Goal: Task Accomplishment & Management: Manage account settings

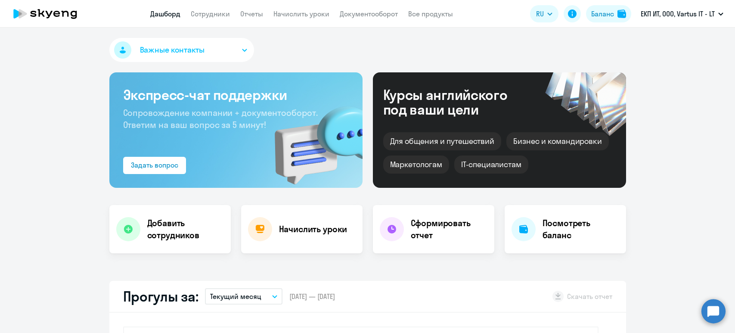
select select "30"
click at [290, 12] on link "Начислить уроки" at bounding box center [302, 13] width 56 height 9
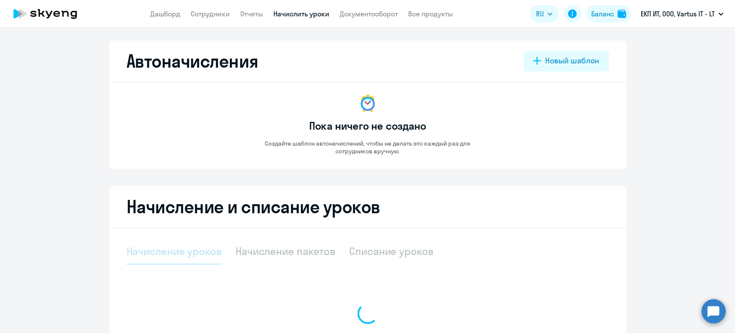
select select "10"
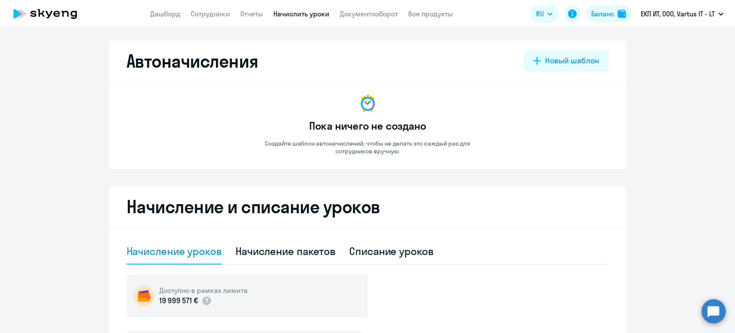
scroll to position [115, 0]
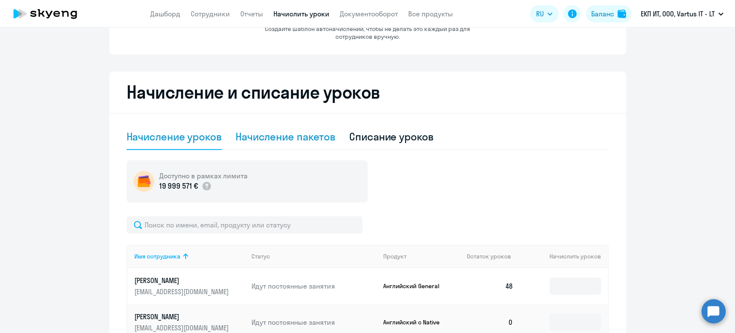
click at [295, 139] on div "Начисление пакетов" at bounding box center [286, 137] width 100 height 14
select select "10"
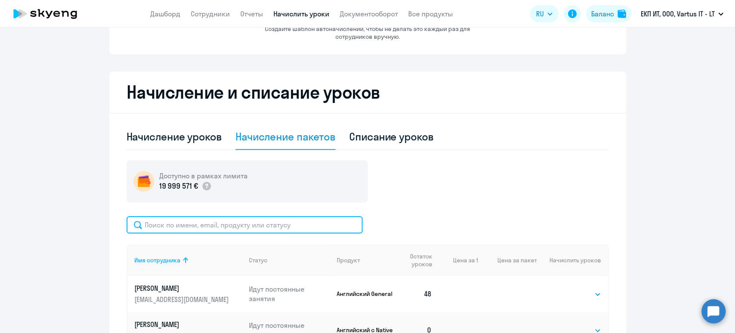
click at [267, 221] on input "text" at bounding box center [245, 224] width 236 height 17
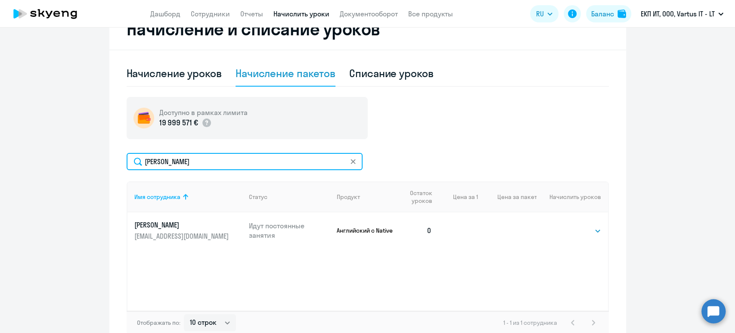
scroll to position [227, 0]
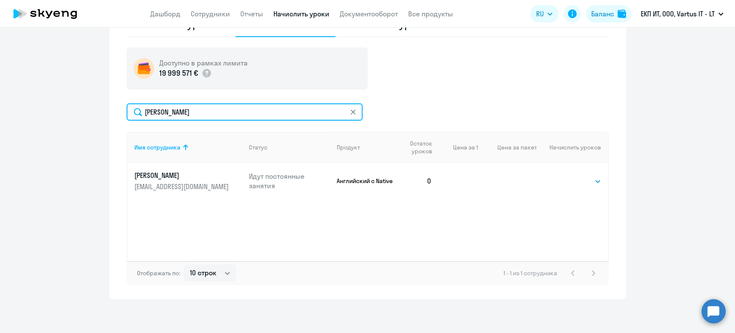
type input "зыков"
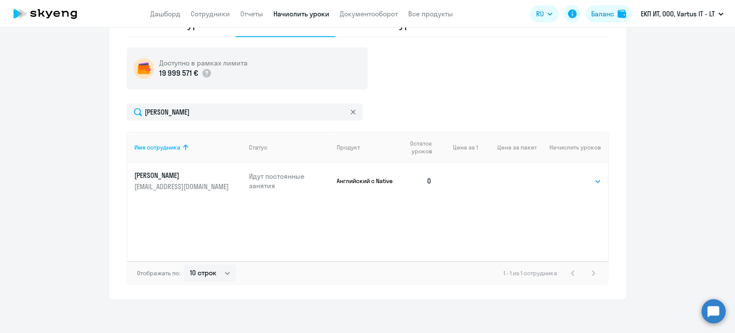
click at [579, 188] on td "Выбрать 4 8 16 32 64 96 128 Выбрать" at bounding box center [572, 181] width 71 height 36
drag, startPoint x: 583, startPoint y: 176, endPoint x: 567, endPoint y: 183, distance: 17.8
click at [583, 176] on select "Выбрать 4 8 16 32 64 96 128" at bounding box center [583, 181] width 35 height 10
click at [566, 176] on select "Выбрать 4 8 16 32 64 96 128" at bounding box center [583, 181] width 35 height 10
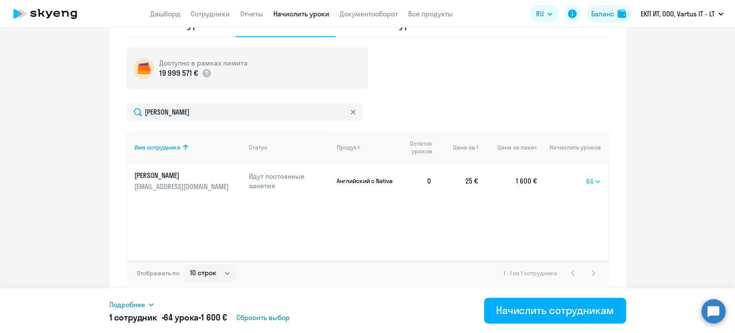
click at [593, 183] on select "Выбрать 4 8 16 32 64 96 128" at bounding box center [593, 181] width 15 height 10
select select "32"
click at [586, 176] on select "Выбрать 4 8 16 32 64 96 128" at bounding box center [593, 181] width 15 height 10
click at [131, 307] on span "Подробнее" at bounding box center [127, 304] width 36 height 10
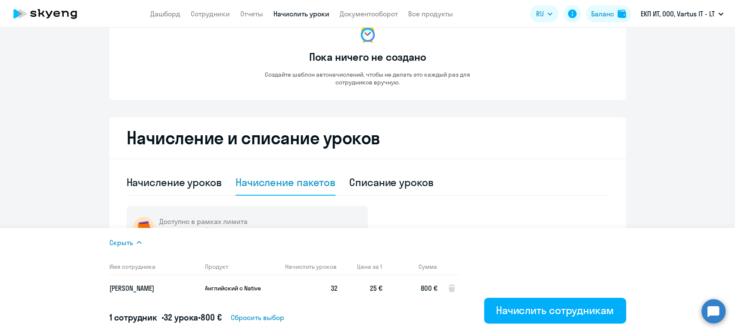
scroll to position [55, 0]
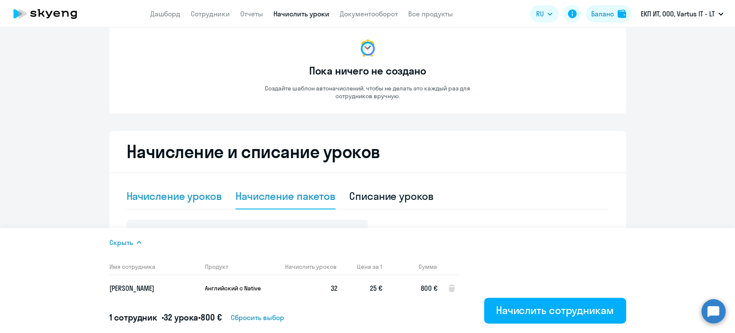
click at [203, 196] on div "Начисление уроков" at bounding box center [174, 196] width 95 height 14
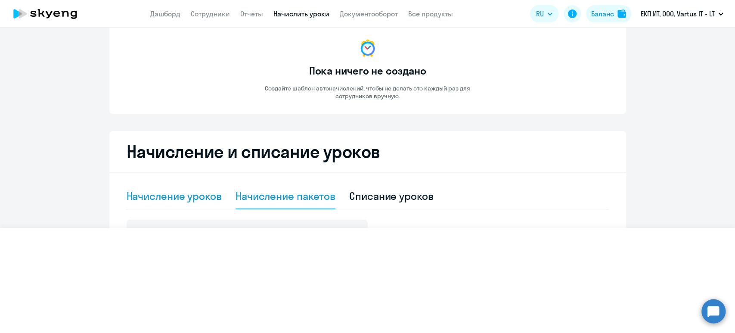
select select "10"
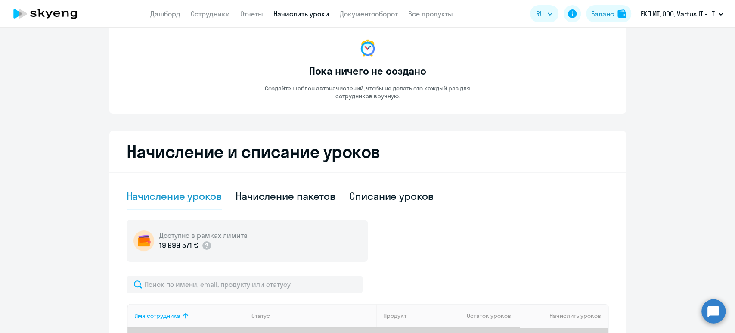
scroll to position [227, 0]
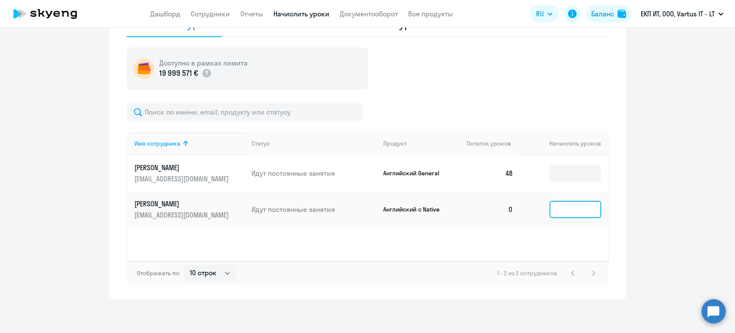
click at [570, 209] on input at bounding box center [576, 209] width 52 height 17
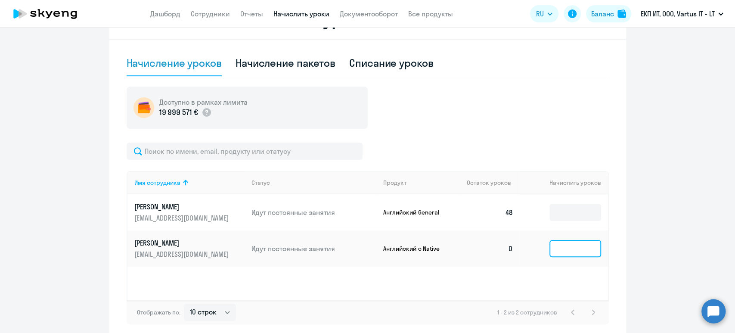
scroll to position [170, 0]
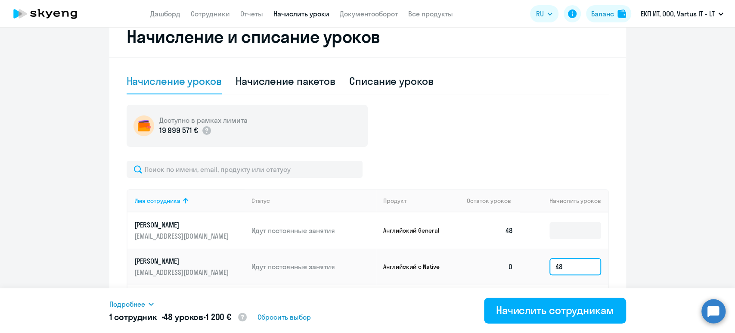
type input "48"
click at [148, 301] on icon at bounding box center [151, 304] width 7 height 7
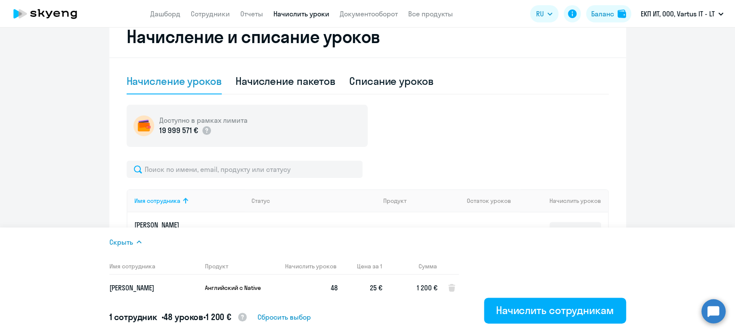
click at [534, 121] on div "Доступно в рамках лимита 19 999 571 €" at bounding box center [368, 126] width 483 height 42
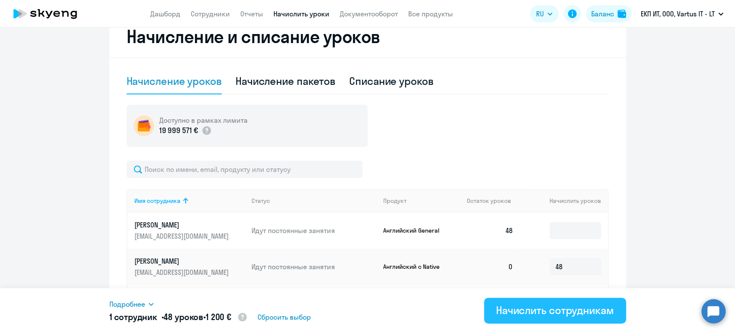
click at [571, 304] on div "Начислить сотрудникам" at bounding box center [555, 310] width 118 height 14
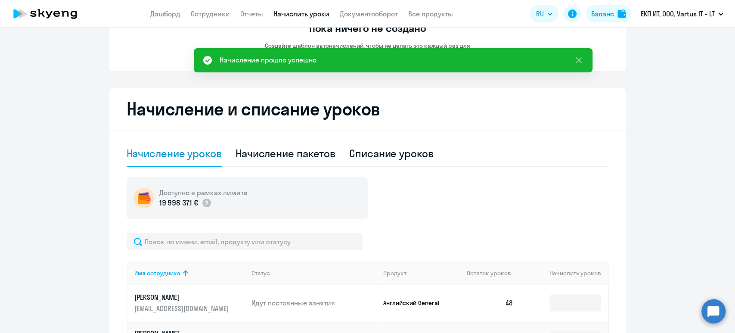
scroll to position [0, 0]
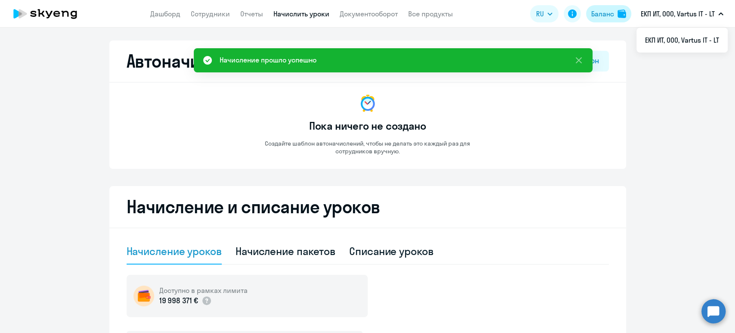
click at [620, 13] on img at bounding box center [622, 13] width 9 height 9
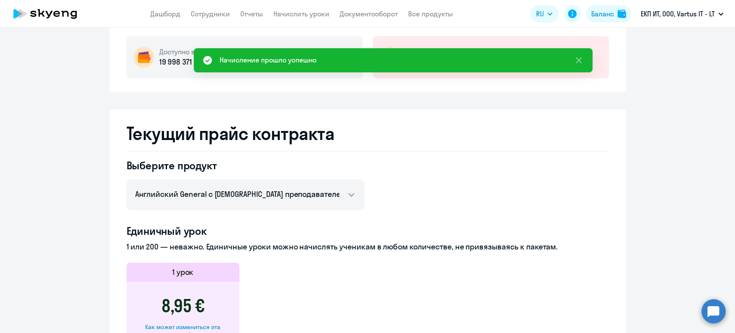
scroll to position [172, 0]
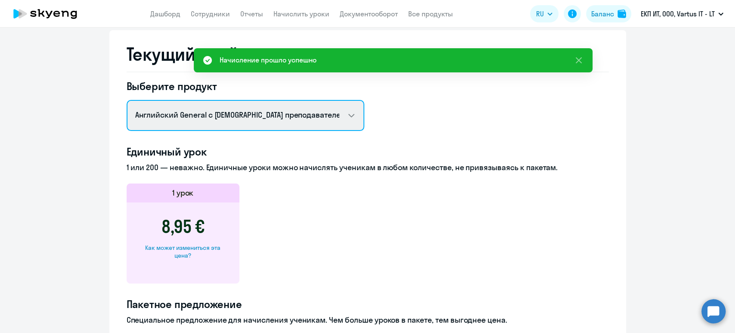
click at [252, 114] on select "Английский General с русскоговорящим преподавателем Английский General с англог…" at bounding box center [246, 115] width 238 height 31
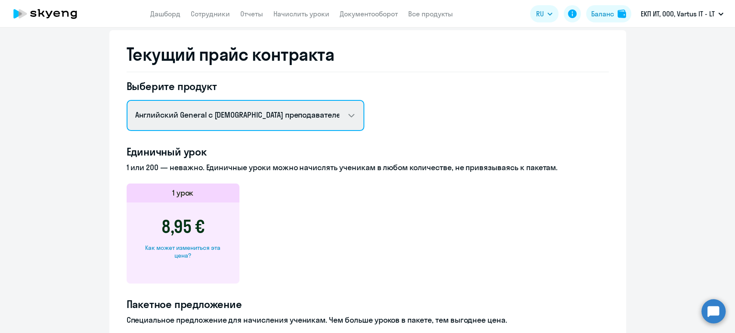
select select "english_adult_native_speaker"
click at [127, 100] on select "Английский General с русскоговорящим преподавателем Английский General с англог…" at bounding box center [246, 115] width 238 height 31
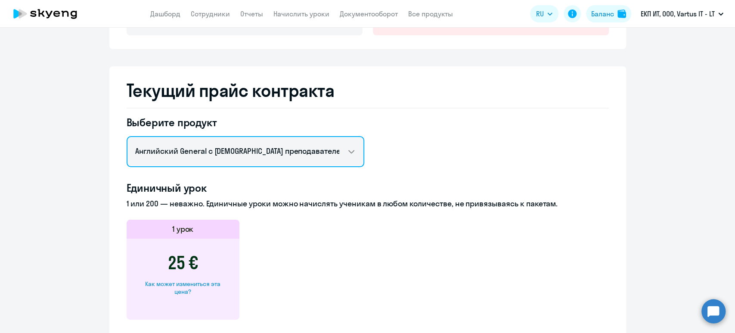
scroll to position [0, 0]
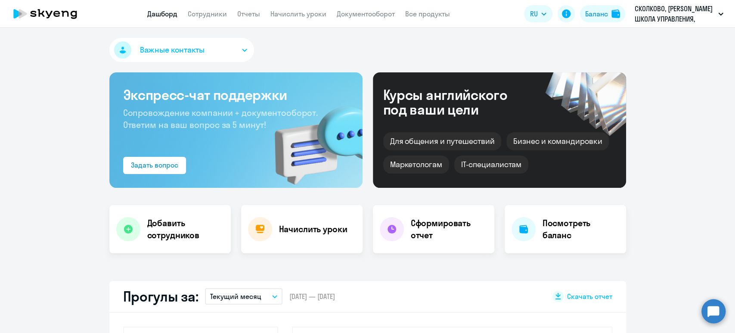
click at [299, 45] on div "Важные контакты" at bounding box center [367, 52] width 517 height 28
click at [221, 12] on link "Сотрудники" at bounding box center [207, 13] width 39 height 9
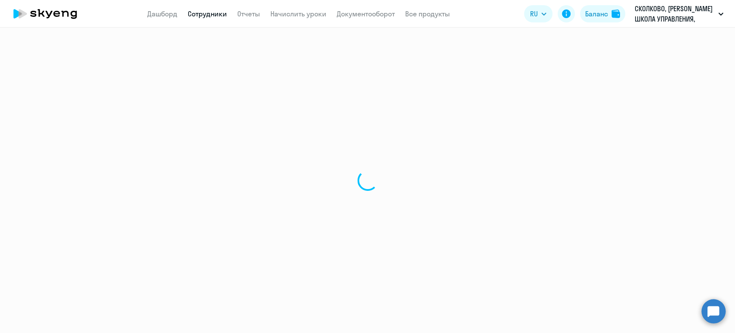
select select "30"
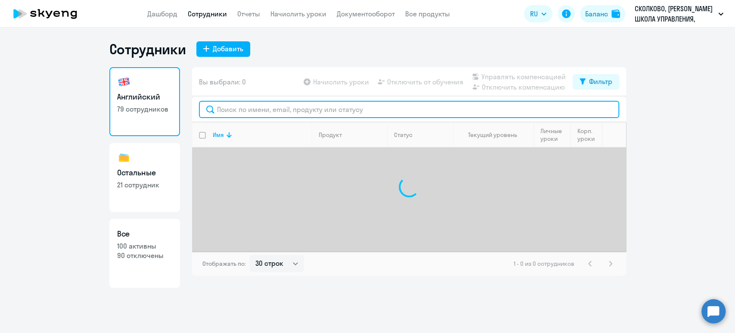
click at [275, 111] on input "text" at bounding box center [409, 109] width 421 height 17
paste input "Darya_Alimova@skolkovo.ru"
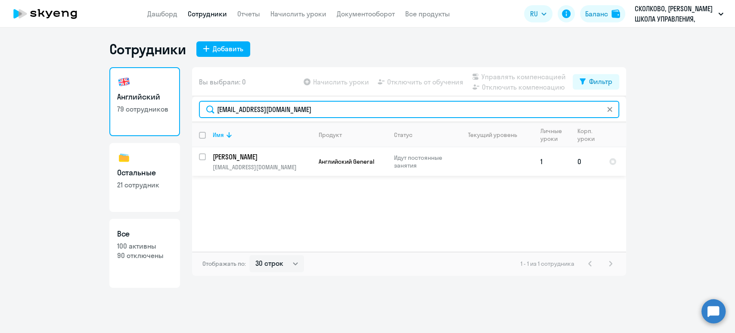
type input "Darya_Alimova@skolkovo.ru"
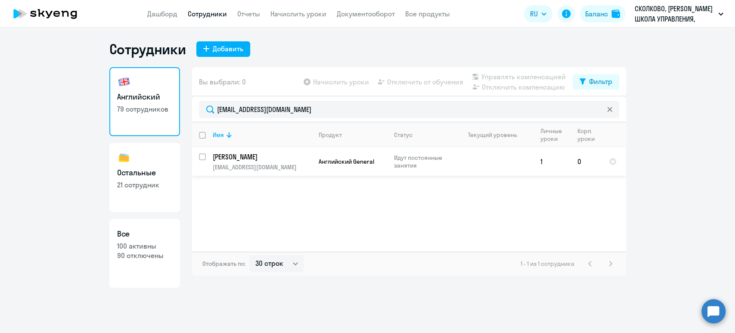
click at [288, 155] on p "Алимова Дарья" at bounding box center [261, 156] width 97 height 9
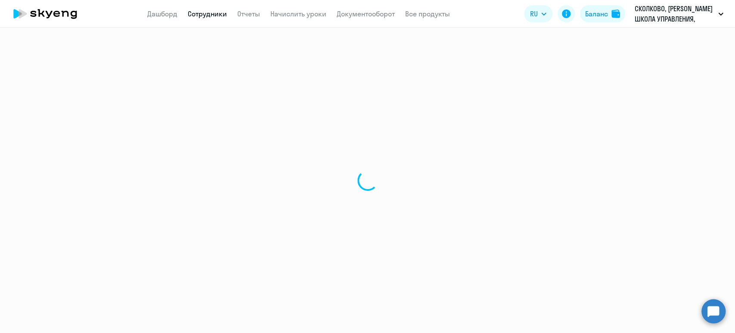
select select "english"
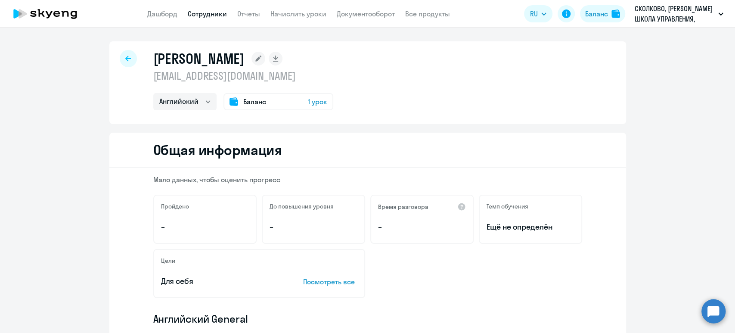
click at [210, 17] on link "Сотрудники" at bounding box center [207, 13] width 39 height 9
select select "30"
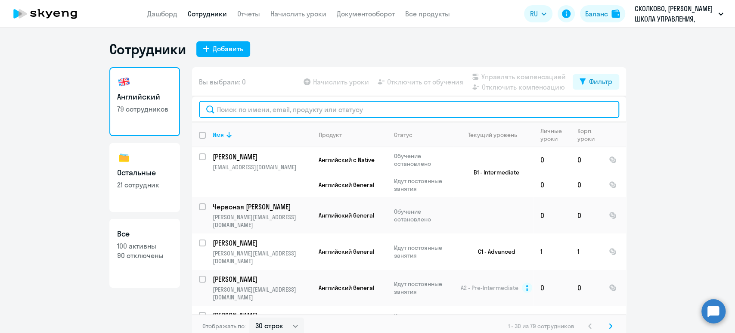
click at [252, 115] on input "text" at bounding box center [409, 109] width 421 height 17
paste input "Darya_Alimova@skolkovo.ru"
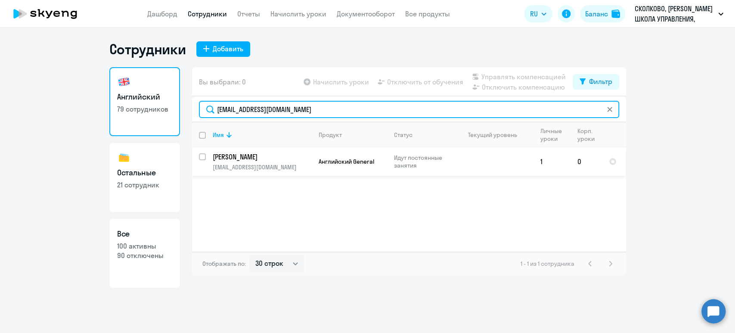
type input "[EMAIL_ADDRESS][DOMAIN_NAME]"
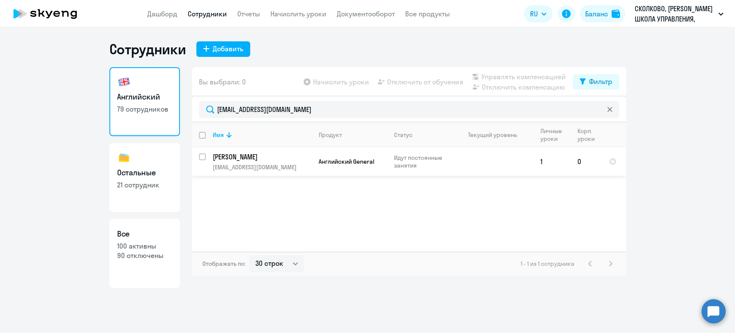
click at [202, 156] on input "select row 7359718" at bounding box center [207, 161] width 17 height 17
checkbox input "true"
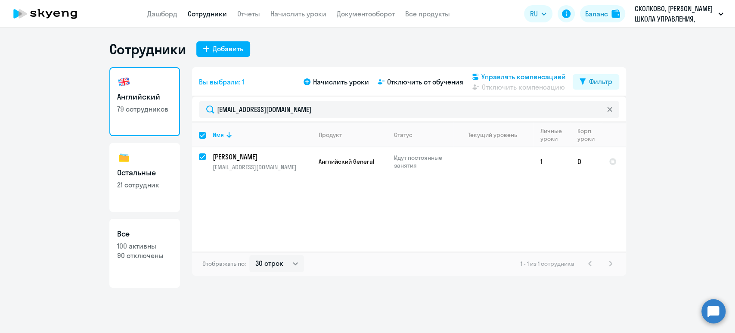
click at [512, 73] on span "Управлять компенсацией" at bounding box center [524, 77] width 84 height 10
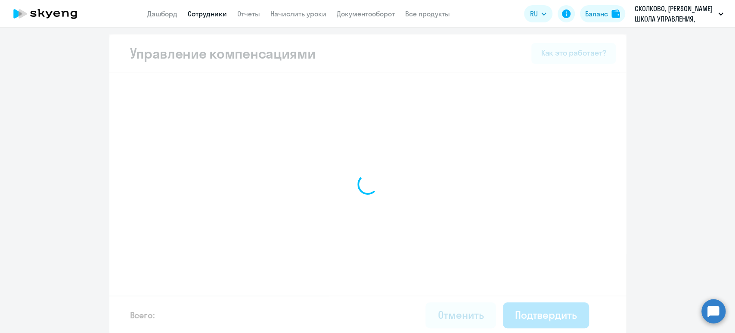
select select "MONTHLY"
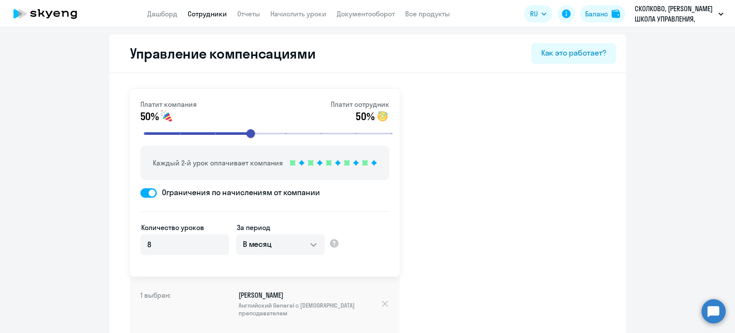
scroll to position [2907, 0]
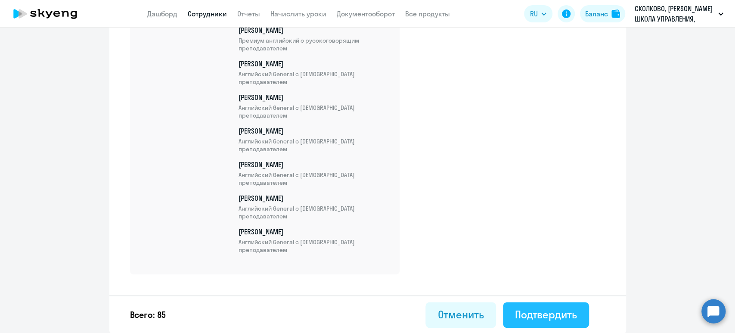
click at [557, 316] on div "Подтвердить" at bounding box center [546, 315] width 62 height 14
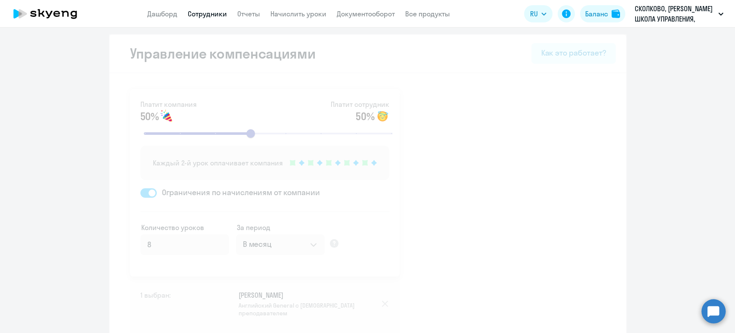
select select "30"
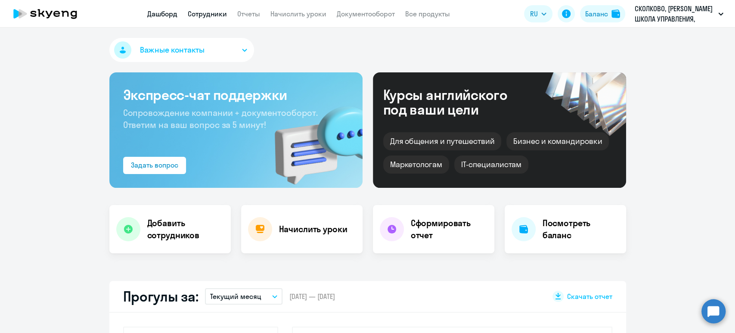
click at [199, 9] on link "Сотрудники" at bounding box center [207, 13] width 39 height 9
select select "30"
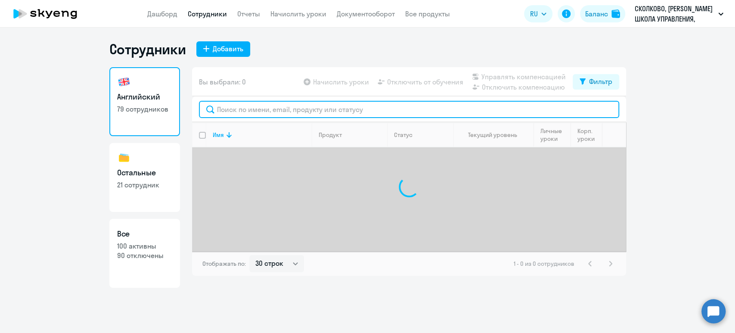
click at [234, 105] on input "text" at bounding box center [409, 109] width 421 height 17
paste input "[EMAIL_ADDRESS][DOMAIN_NAME]"
type input "[EMAIL_ADDRESS][DOMAIN_NAME]"
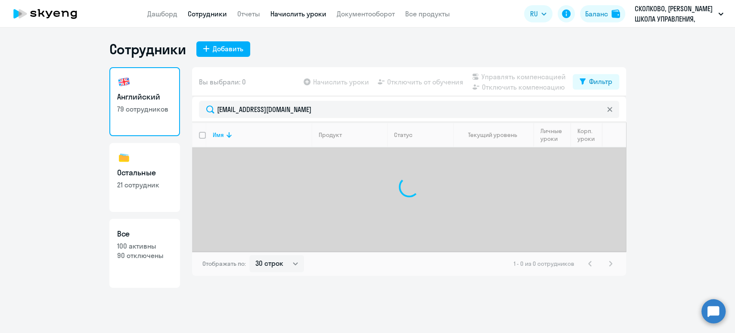
click at [304, 10] on link "Начислить уроки" at bounding box center [299, 13] width 56 height 9
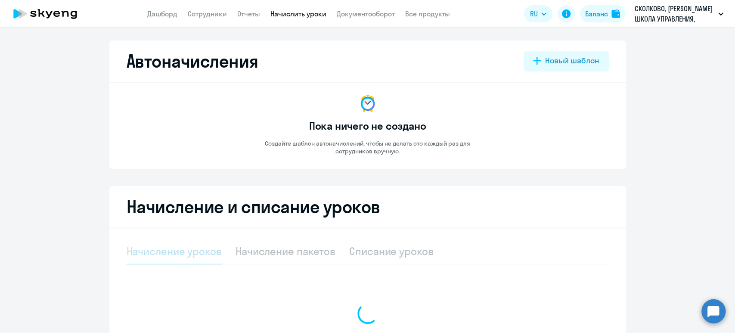
select select "10"
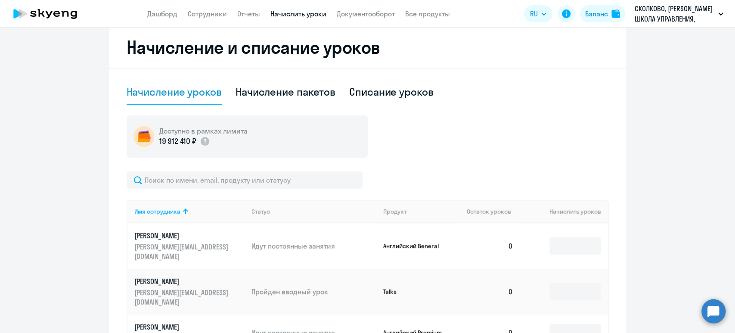
scroll to position [172, 0]
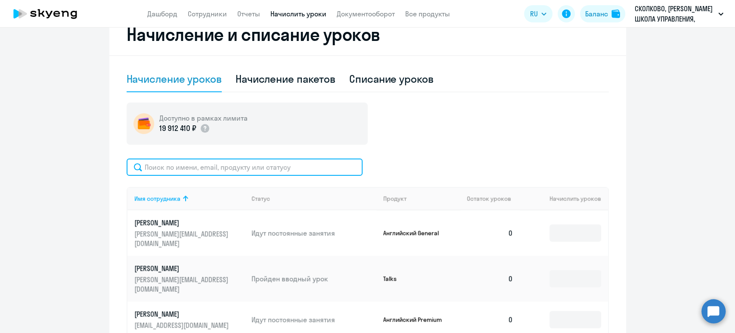
click at [234, 166] on input "text" at bounding box center [245, 167] width 236 height 17
paste input "[EMAIL_ADDRESS][DOMAIN_NAME]"
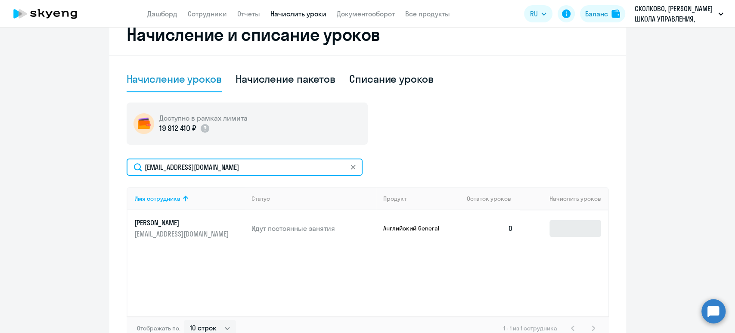
type input "[EMAIL_ADDRESS][DOMAIN_NAME]"
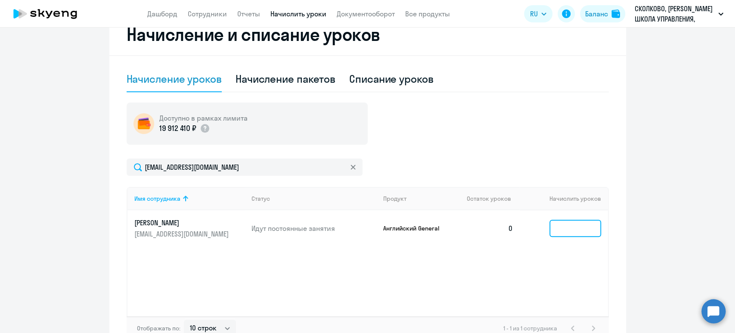
click at [550, 227] on input at bounding box center [576, 228] width 52 height 17
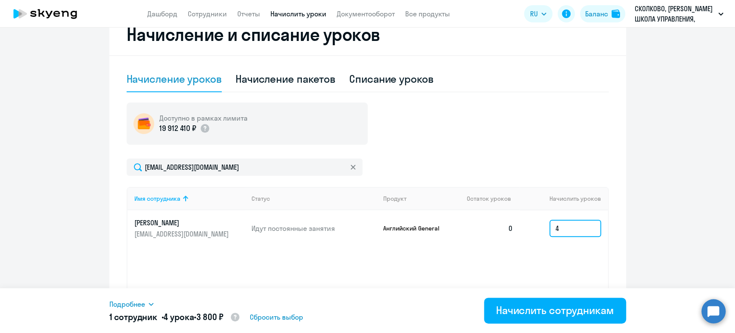
type input "4"
click at [139, 302] on span "Подробнее" at bounding box center [127, 304] width 36 height 10
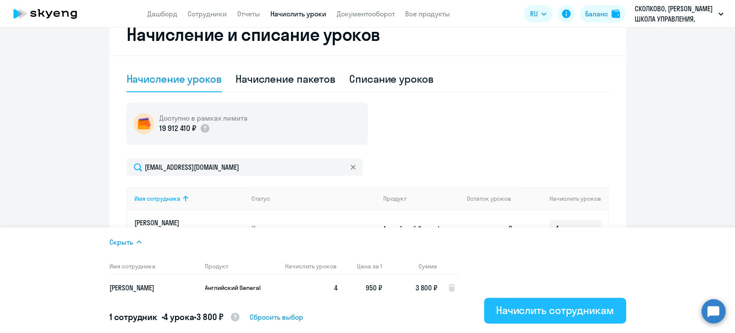
click at [561, 309] on div "Начислить сотрудникам" at bounding box center [555, 310] width 118 height 14
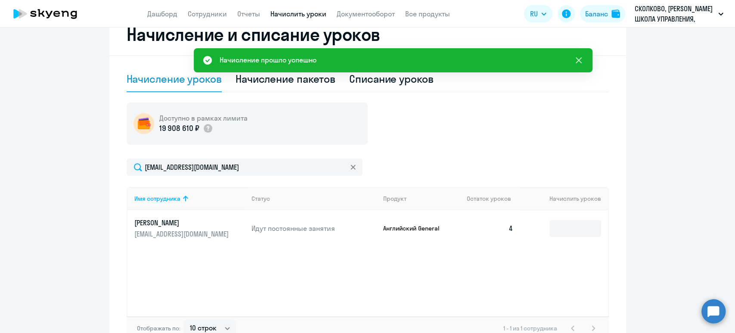
click at [582, 56] on icon at bounding box center [579, 60] width 10 height 10
